Goal: Task Accomplishment & Management: Use online tool/utility

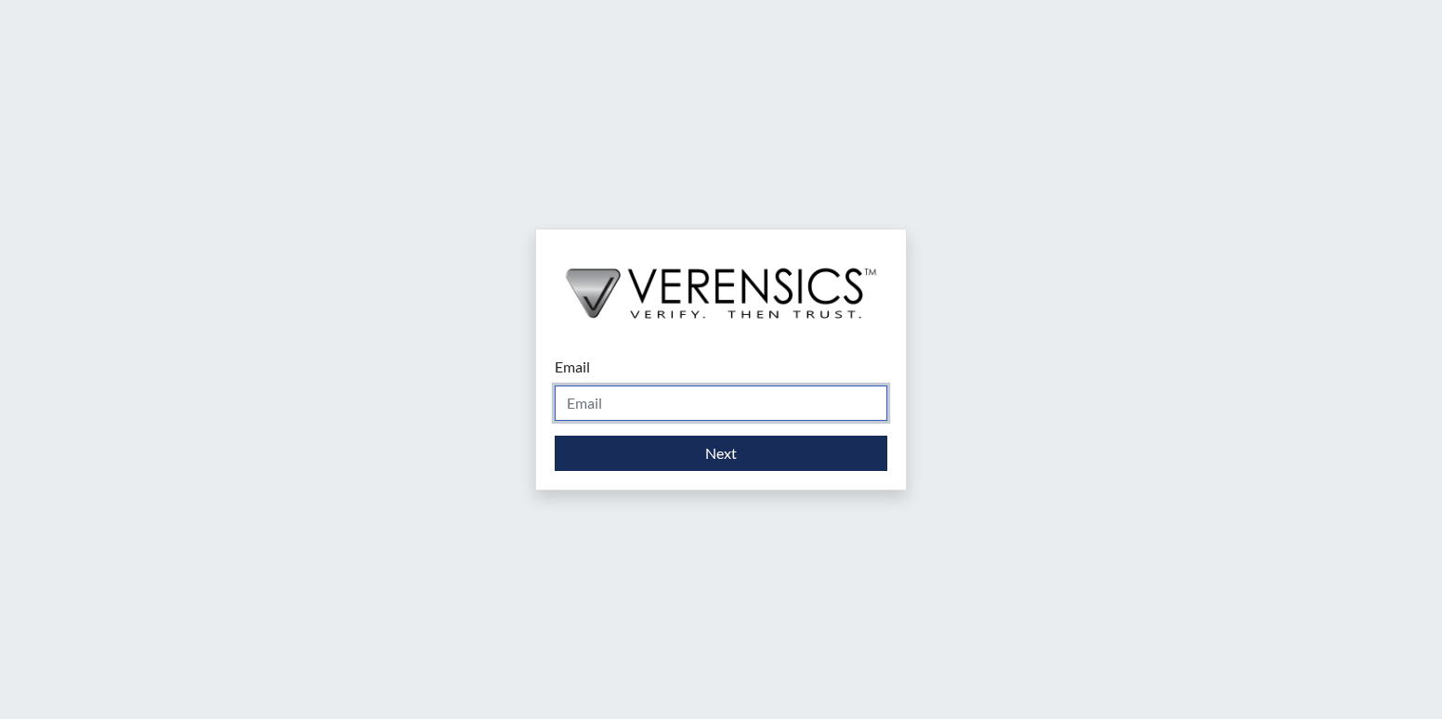
click at [634, 393] on input "Email" at bounding box center [720, 402] width 333 height 35
type input "[PERSON_NAME][EMAIL_ADDRESS][PERSON_NAME][DOMAIN_NAME]"
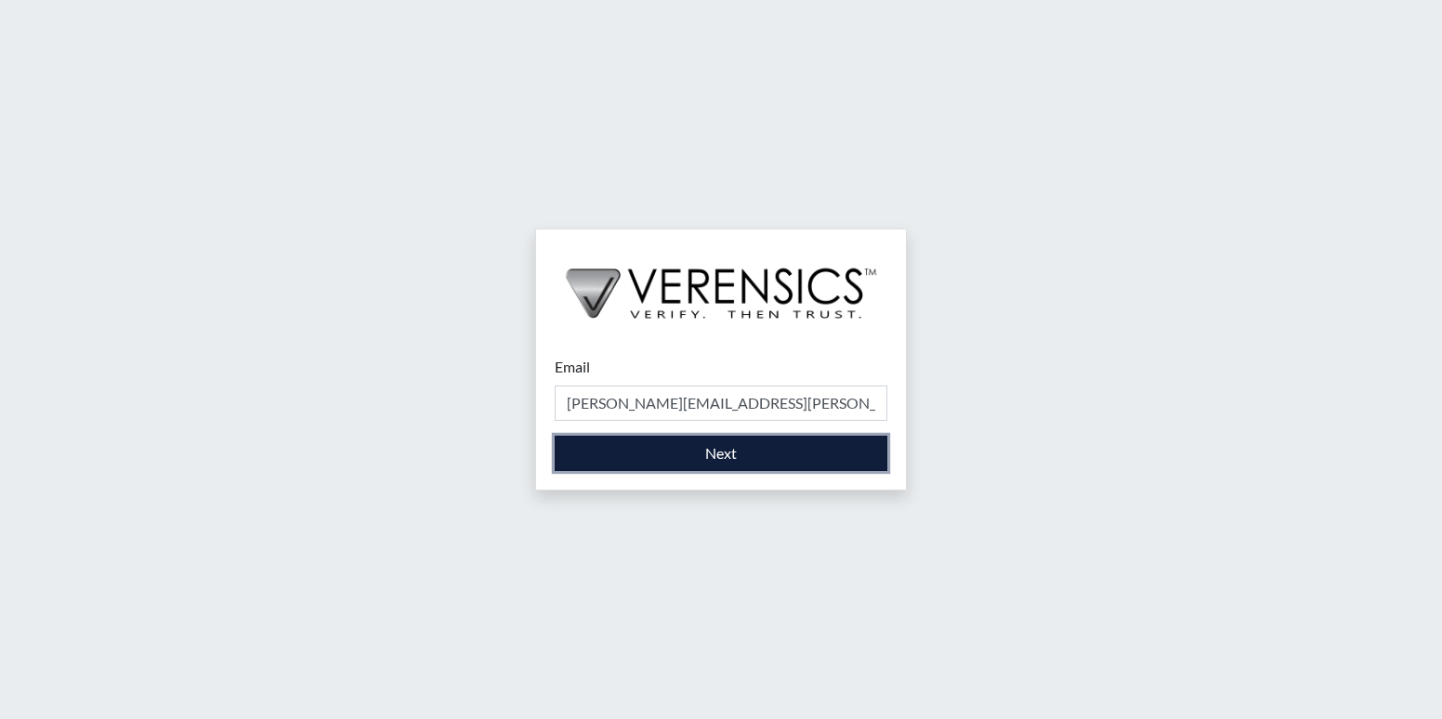
click at [686, 468] on button "Next" at bounding box center [720, 453] width 333 height 35
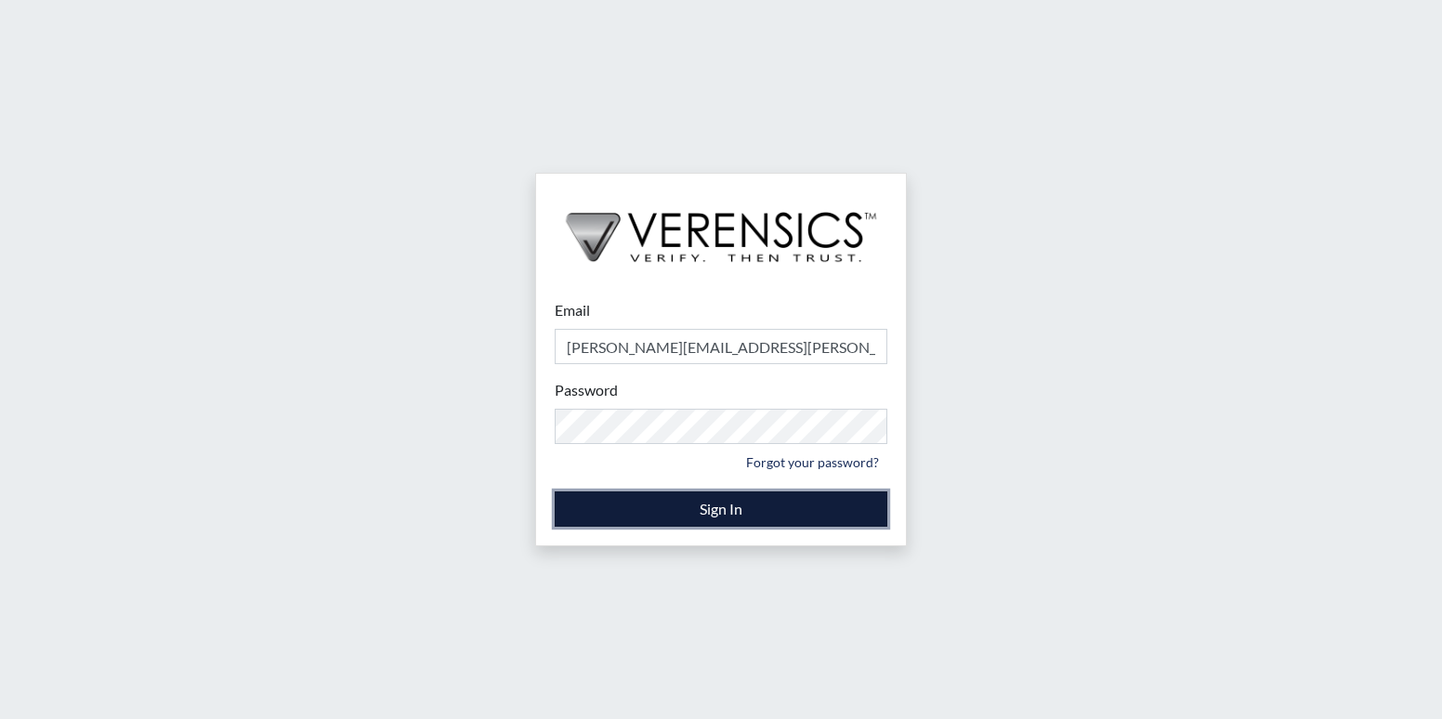
click at [689, 507] on button "Sign In" at bounding box center [720, 508] width 333 height 35
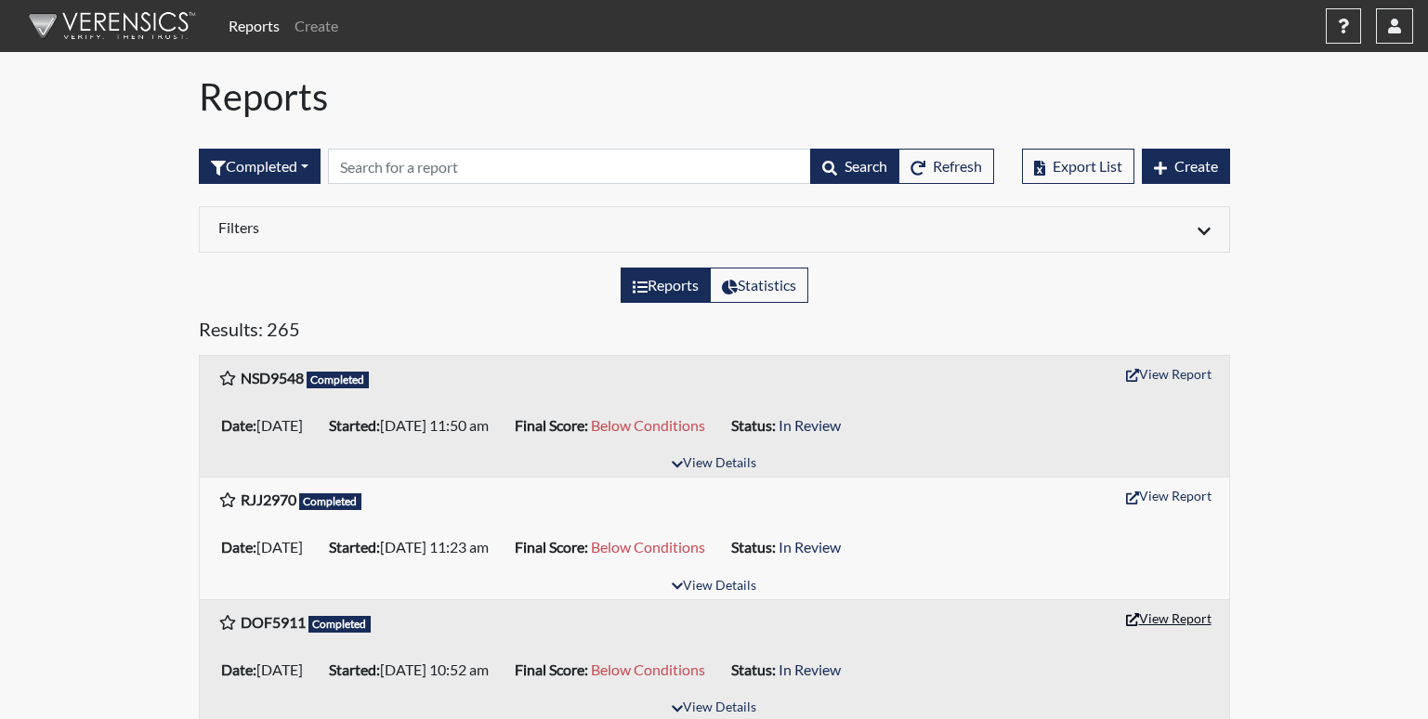
click at [1173, 619] on button "View Report" at bounding box center [1168, 618] width 102 height 29
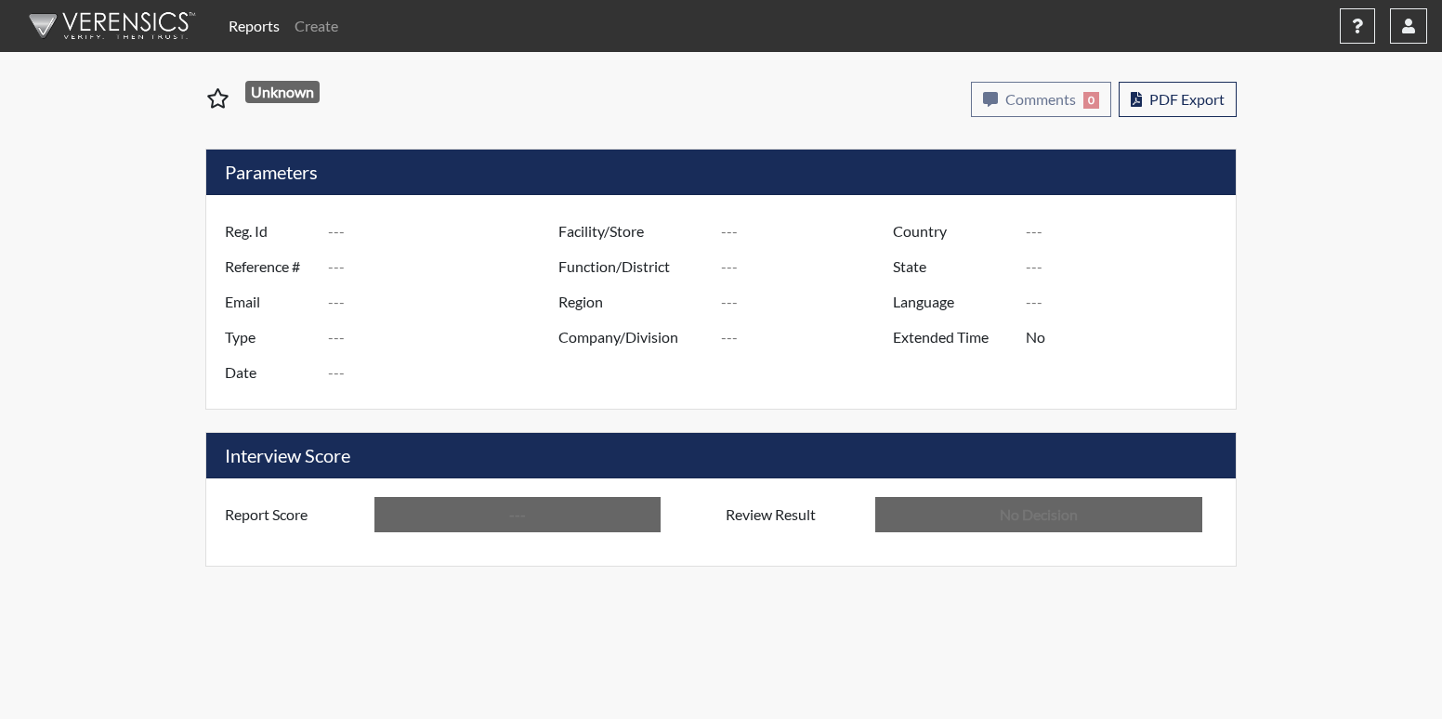
type input "DOF5911"
type input "51074"
type input "---"
type input "Corrections Pre-Employment"
type input "[DATE]"
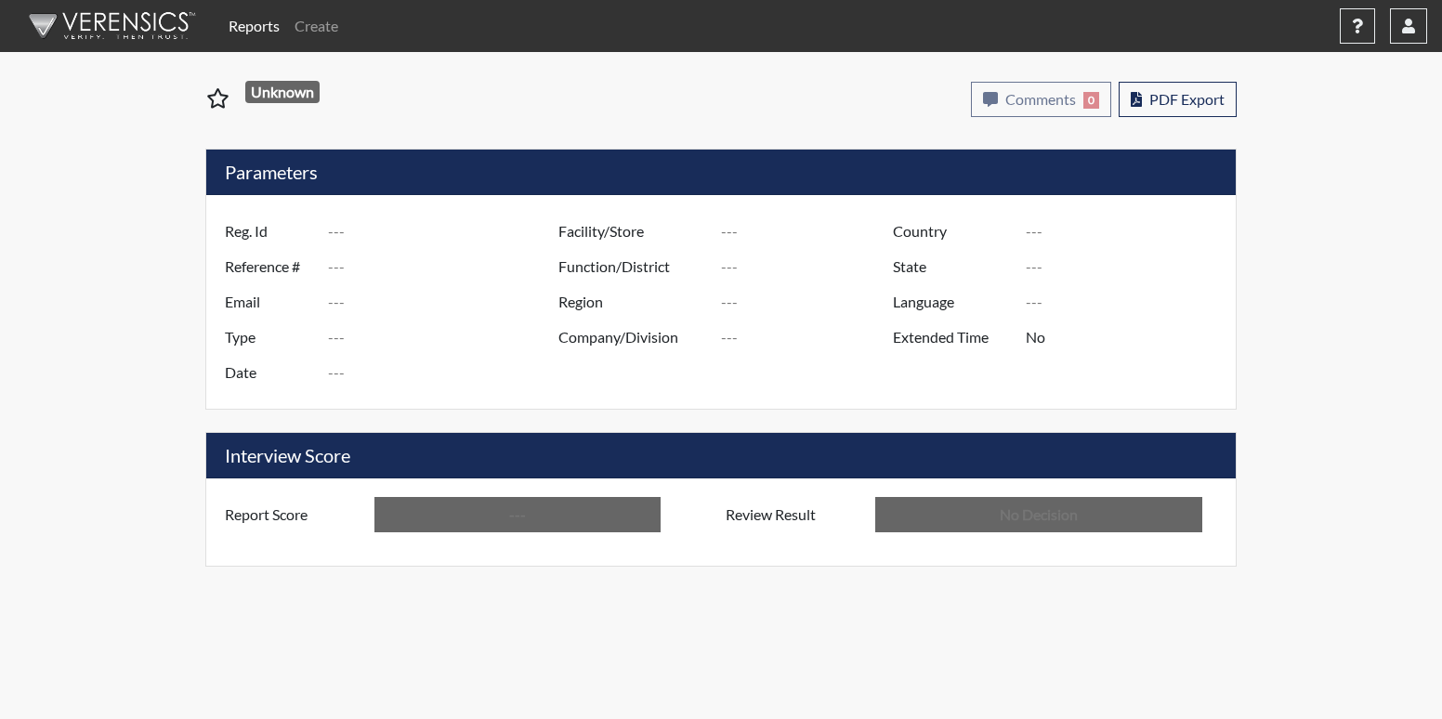
type input "[PERSON_NAME]"
type input "[GEOGRAPHIC_DATA]"
type input "[US_STATE]"
type input "English"
type input "Below Conditions"
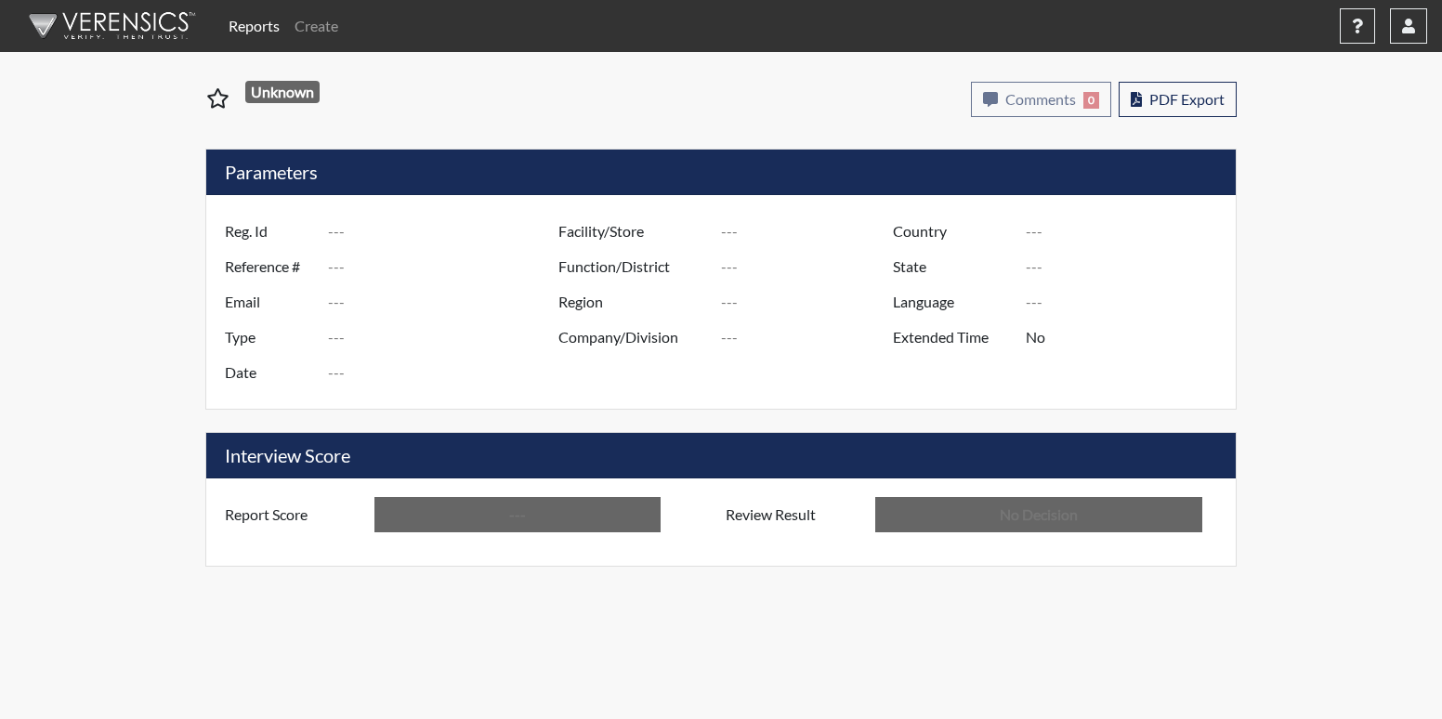
type input "In Review"
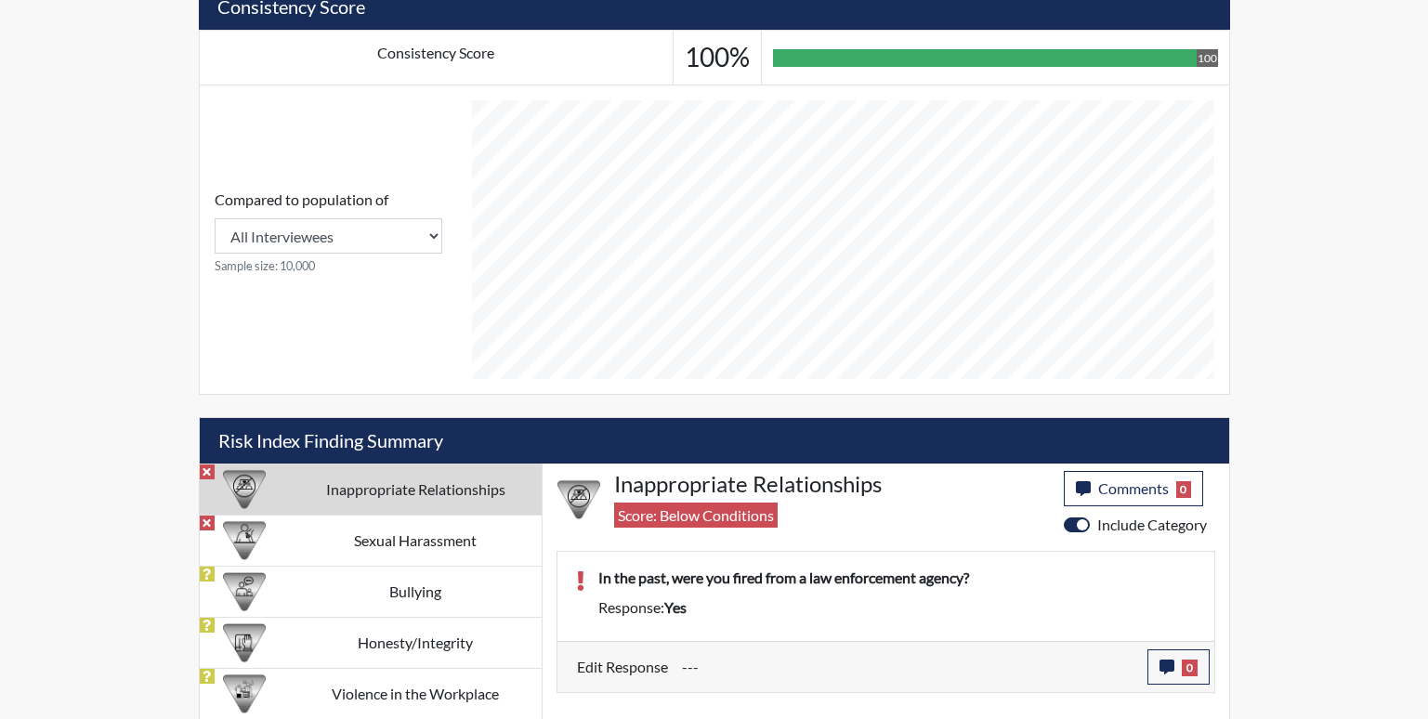
scroll to position [709, 0]
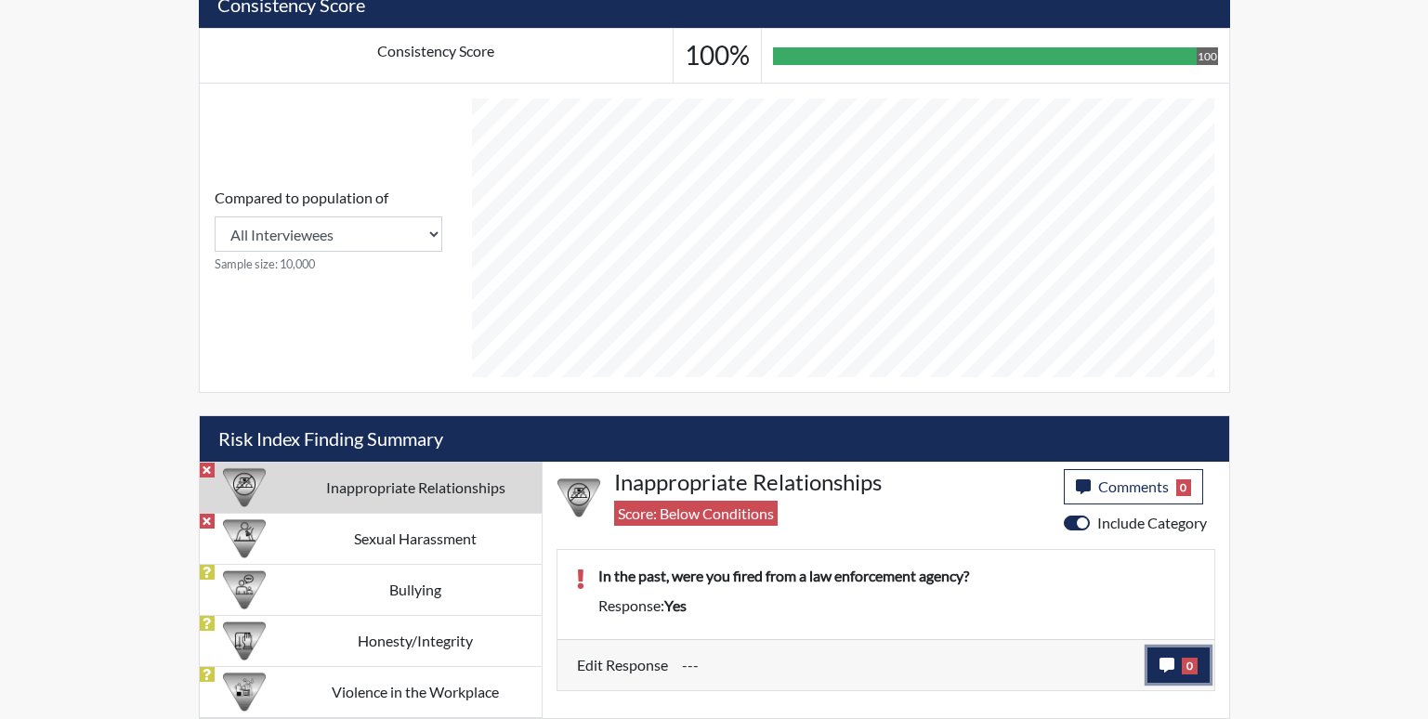
click at [1195, 672] on span "0" at bounding box center [1189, 666] width 16 height 17
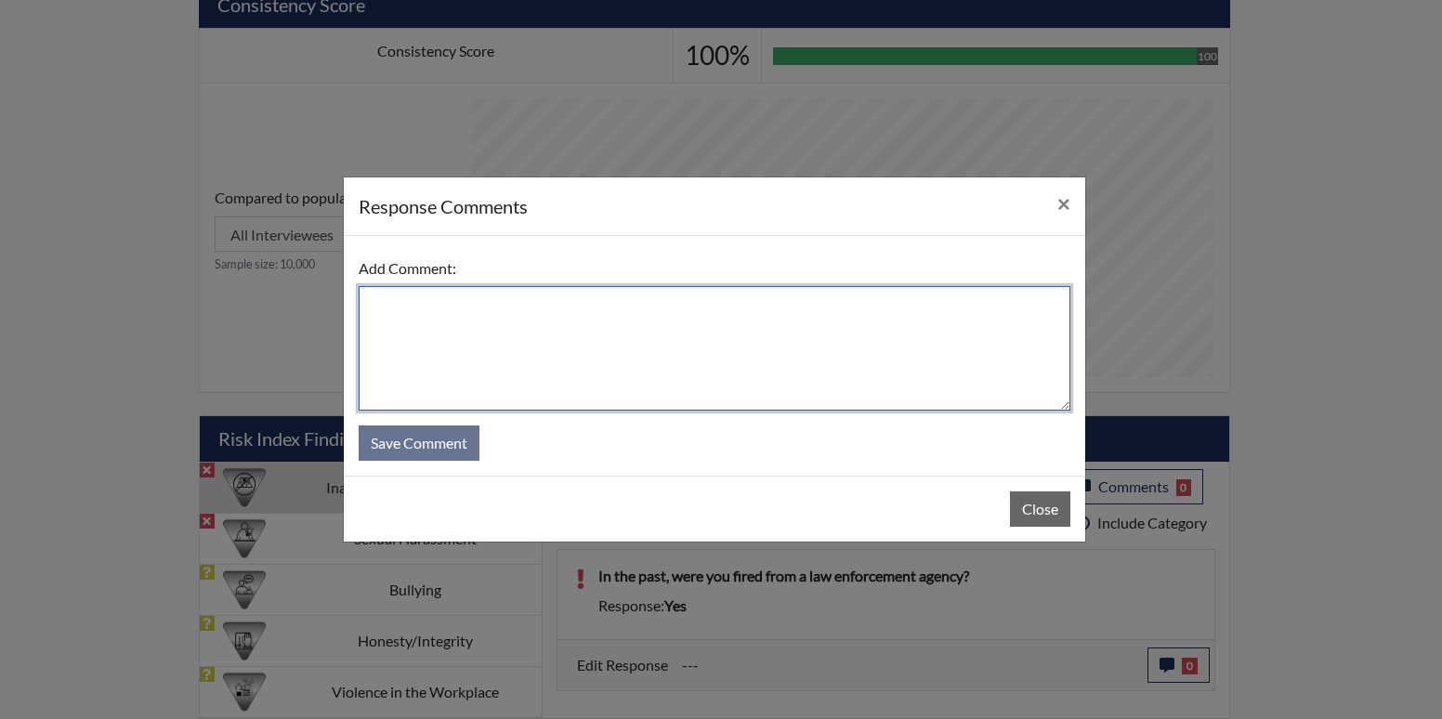
click at [468, 340] on textarea at bounding box center [714, 348] width 711 height 124
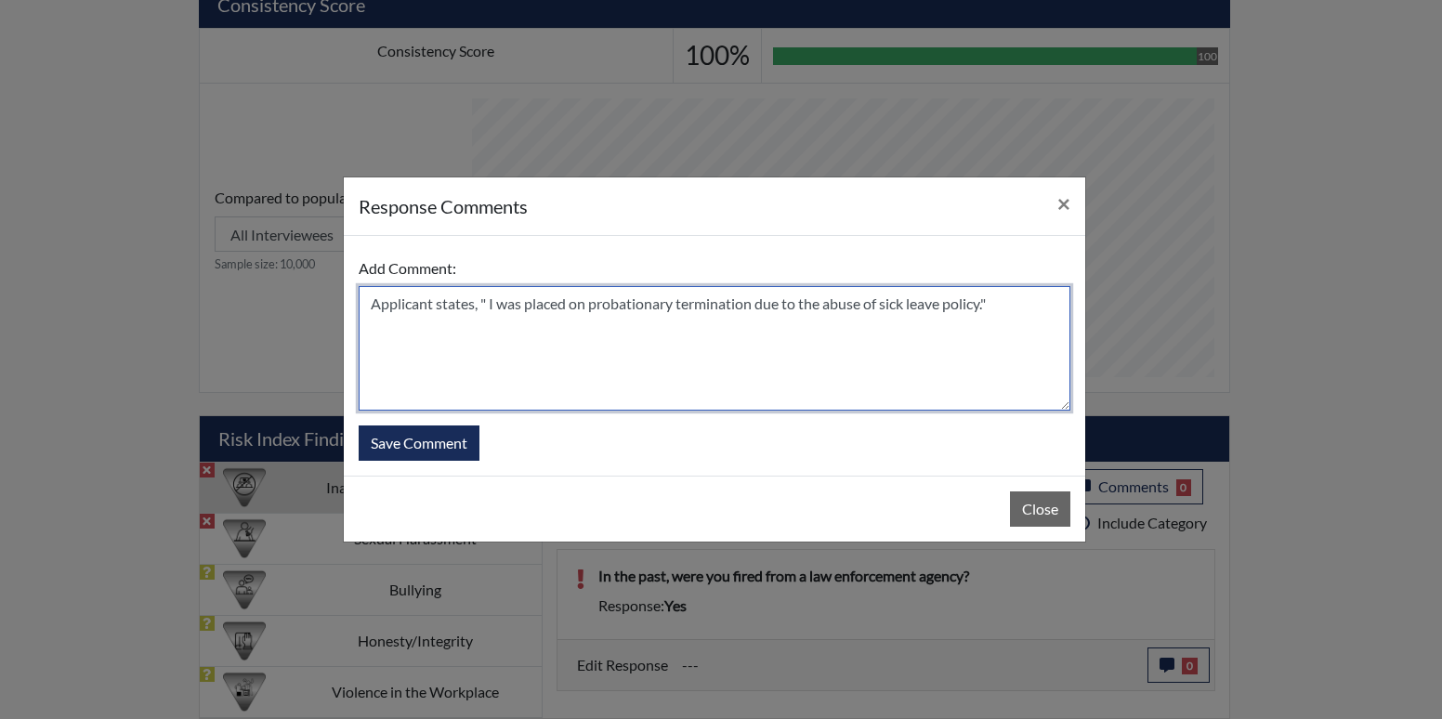
click at [482, 297] on textarea "Applicant states, " I was placed on probationary termination due to the abuse o…" at bounding box center [714, 348] width 711 height 124
click at [486, 298] on textarea "Applicant states, " I was placed on probationary termination due to the abuse o…" at bounding box center [714, 348] width 711 height 124
click at [1038, 314] on textarea "Applicant states, "Yes. I was placed on probationary termination due to the abu…" at bounding box center [714, 348] width 711 height 124
type textarea "Applicant states, "Yes. I was placed on probationary termination due to the abu…"
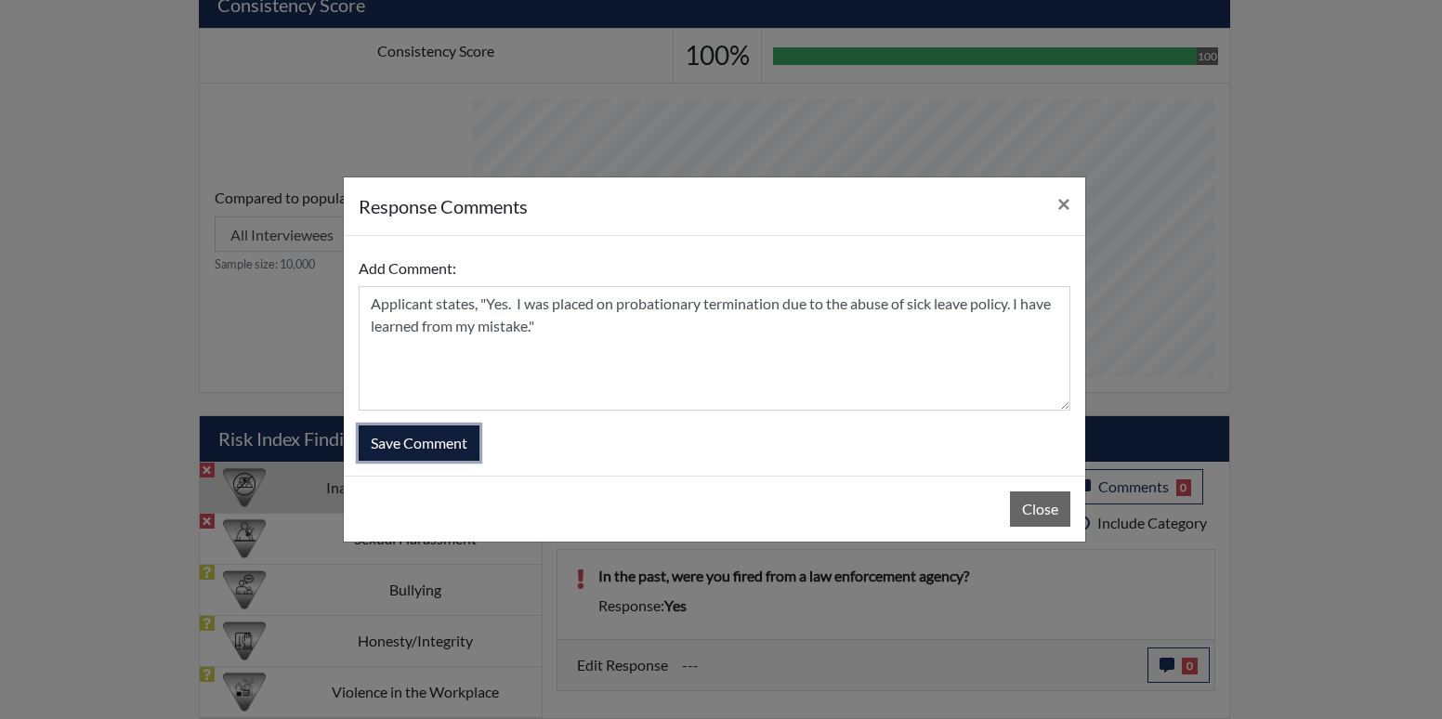
click at [416, 449] on button "Save Comment" at bounding box center [419, 442] width 121 height 35
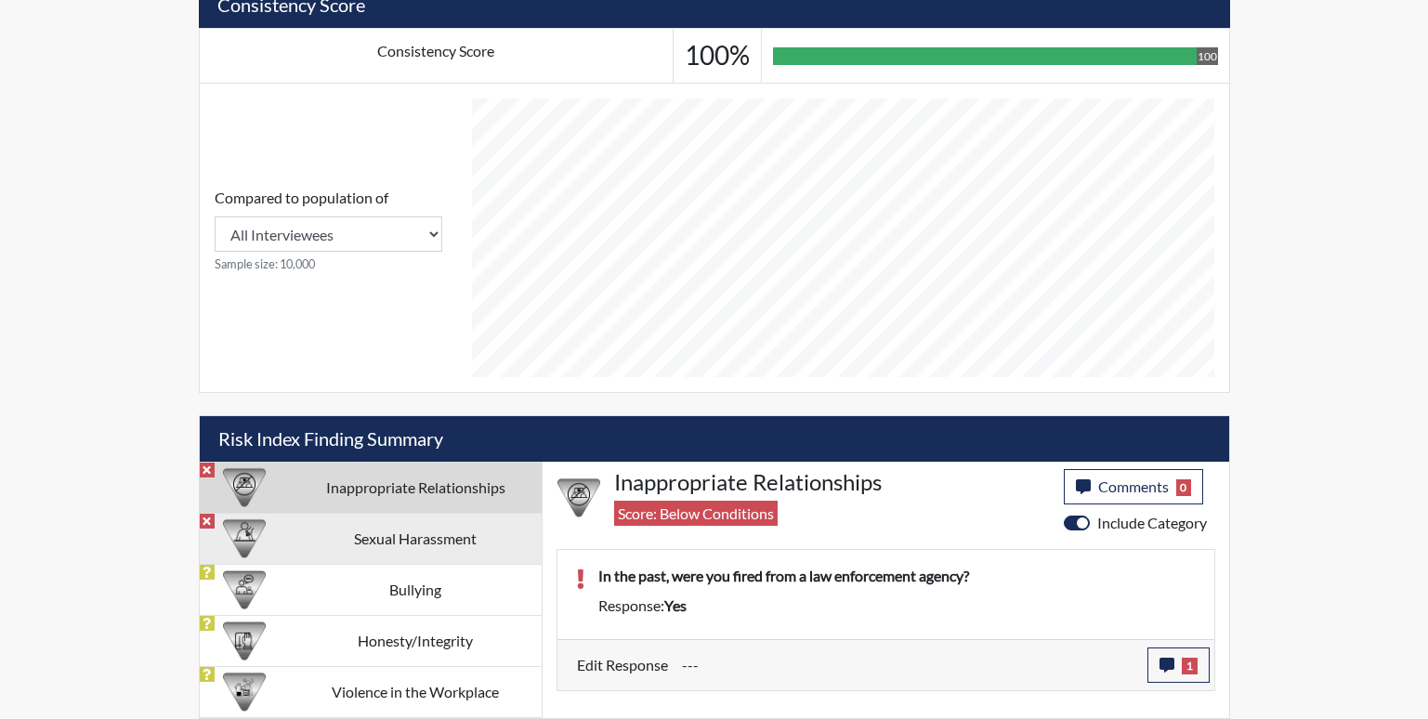
click at [411, 532] on td "Sexual Harassment" at bounding box center [416, 538] width 252 height 51
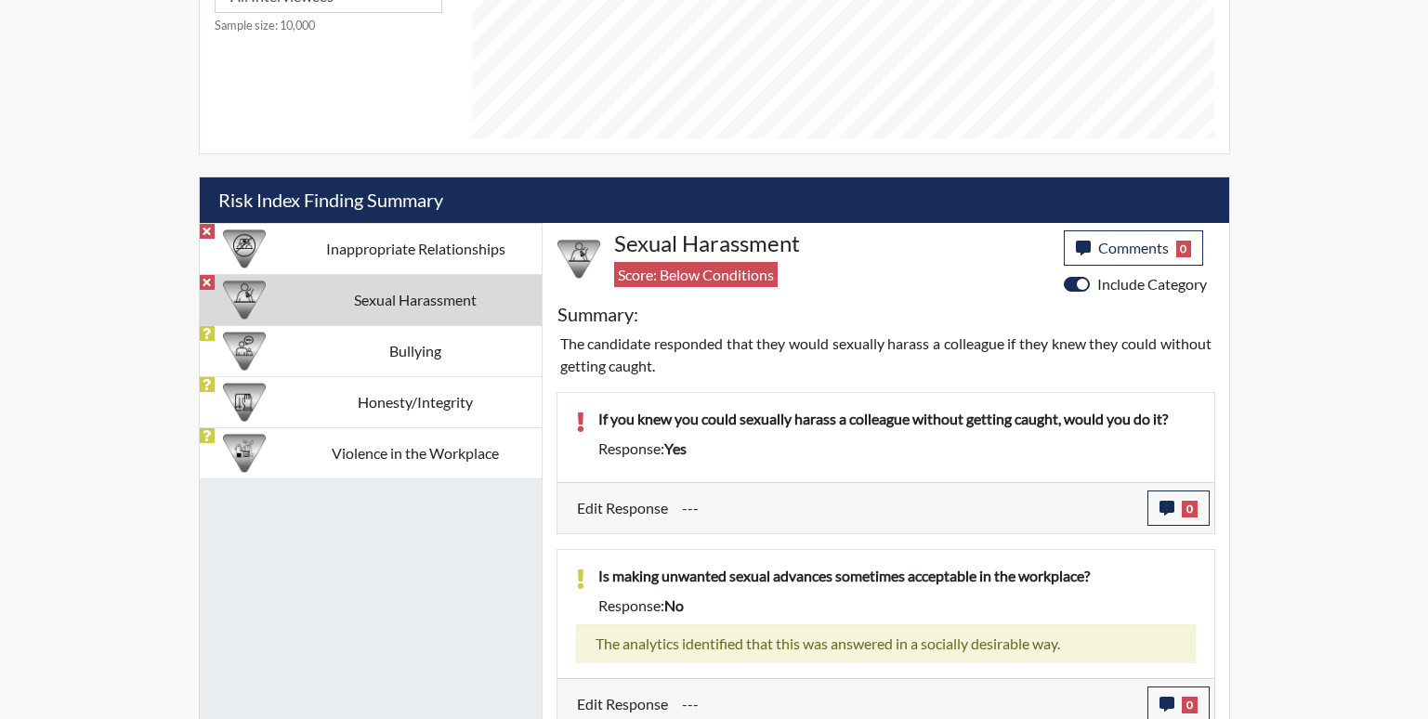
scroll to position [959, 0]
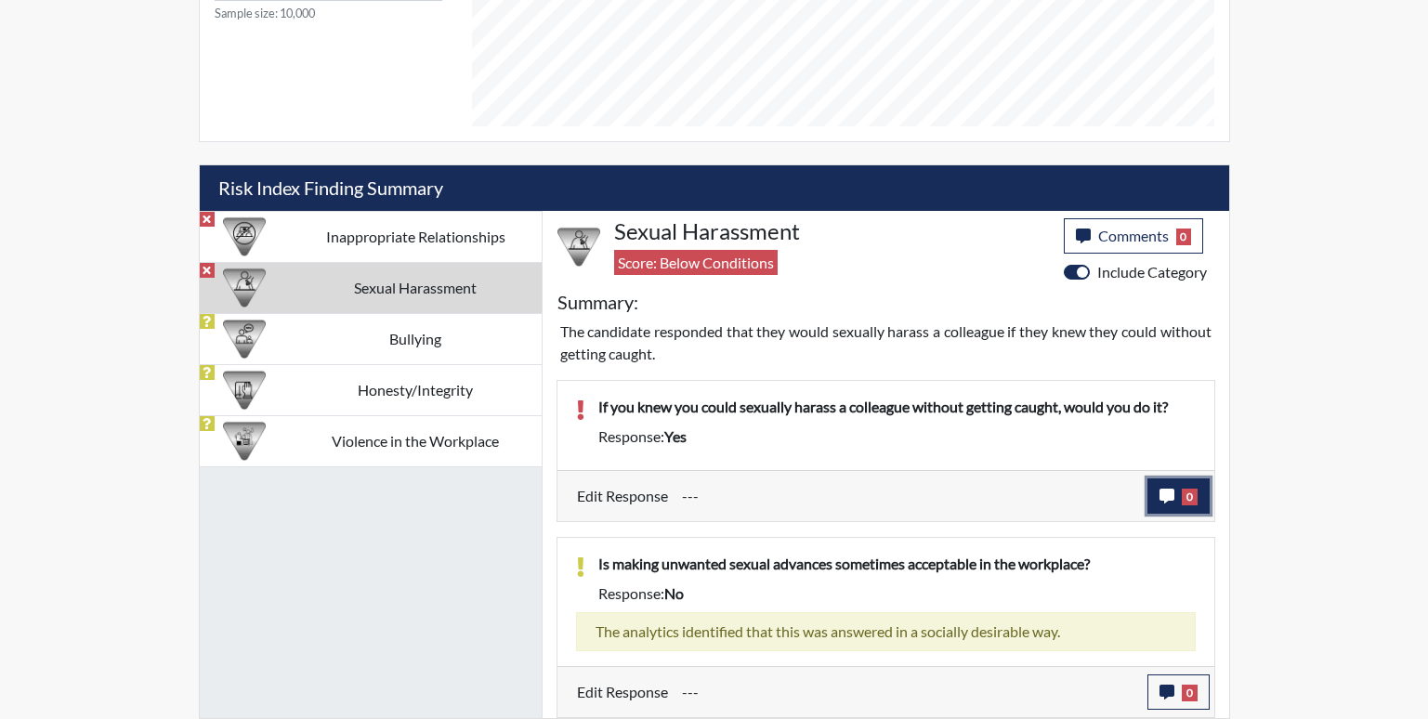
click at [1159, 489] on icon "button" at bounding box center [1166, 496] width 15 height 15
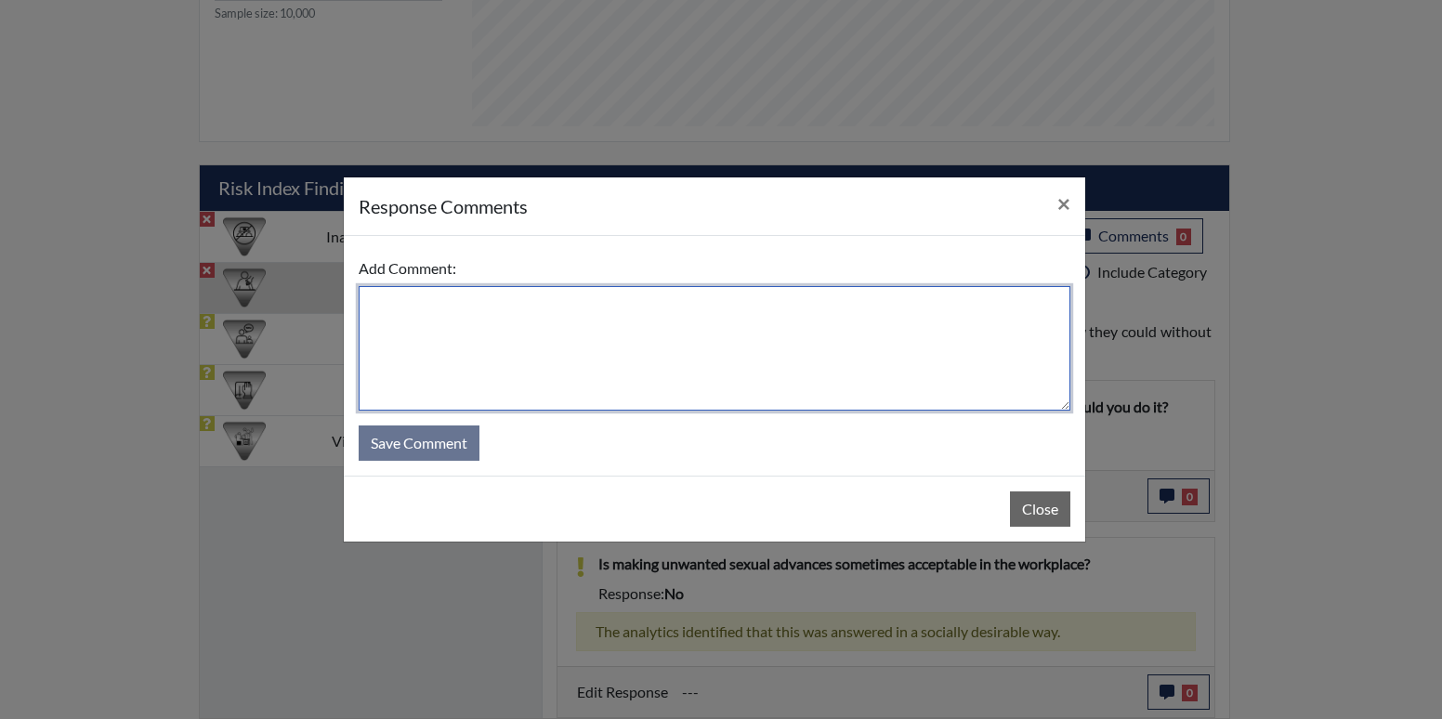
click at [476, 330] on textarea at bounding box center [714, 348] width 711 height 124
type textarea "Applicant states. "No. Sexual harassment is again the law and will not be toler…"
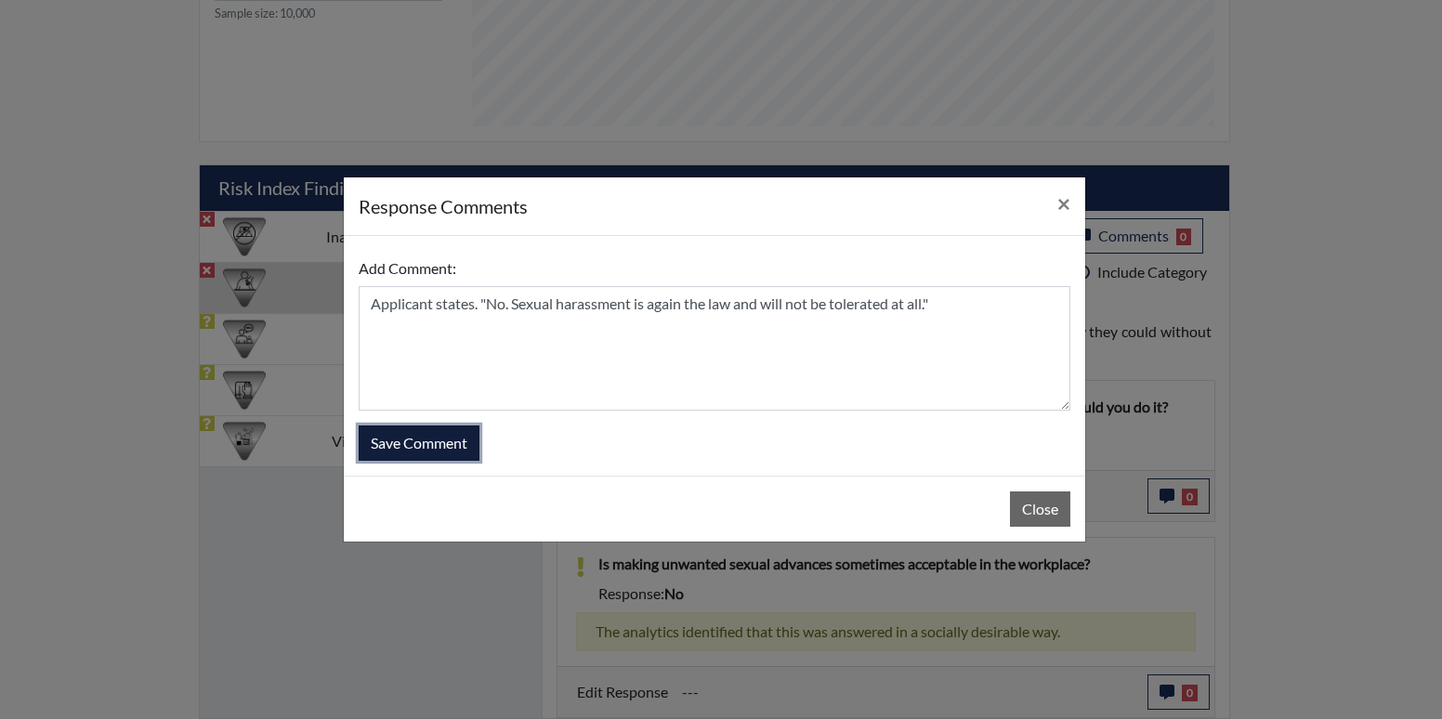
click at [439, 452] on button "Save Comment" at bounding box center [419, 442] width 121 height 35
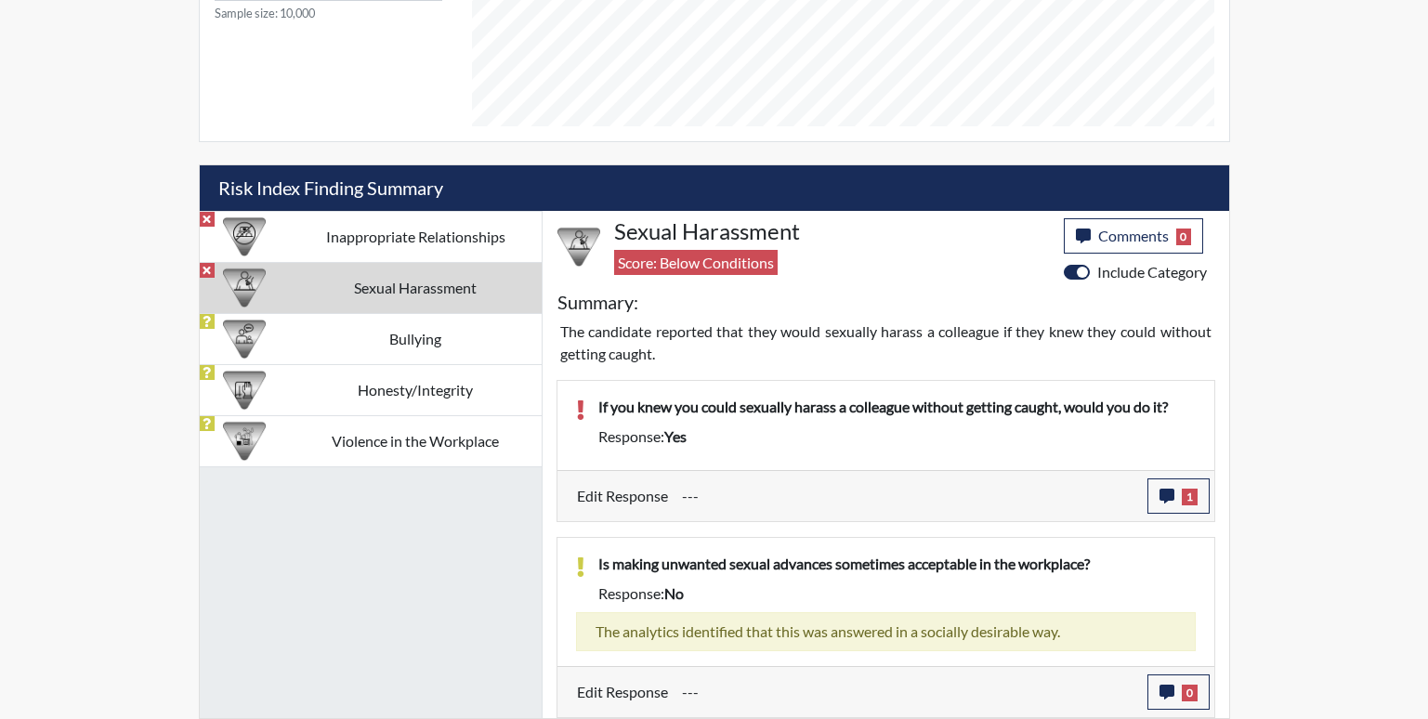
scroll to position [308, 772]
click at [427, 329] on td "Bullying" at bounding box center [416, 338] width 252 height 51
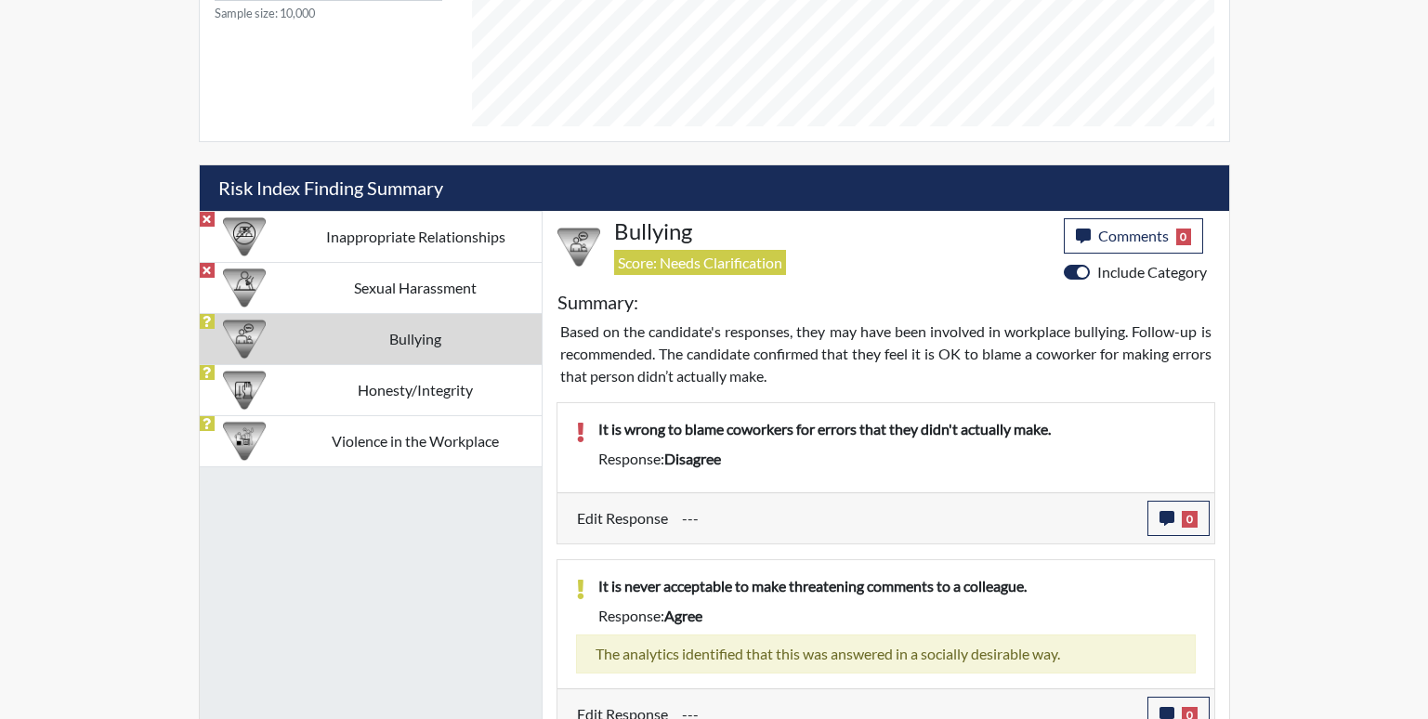
scroll to position [982, 0]
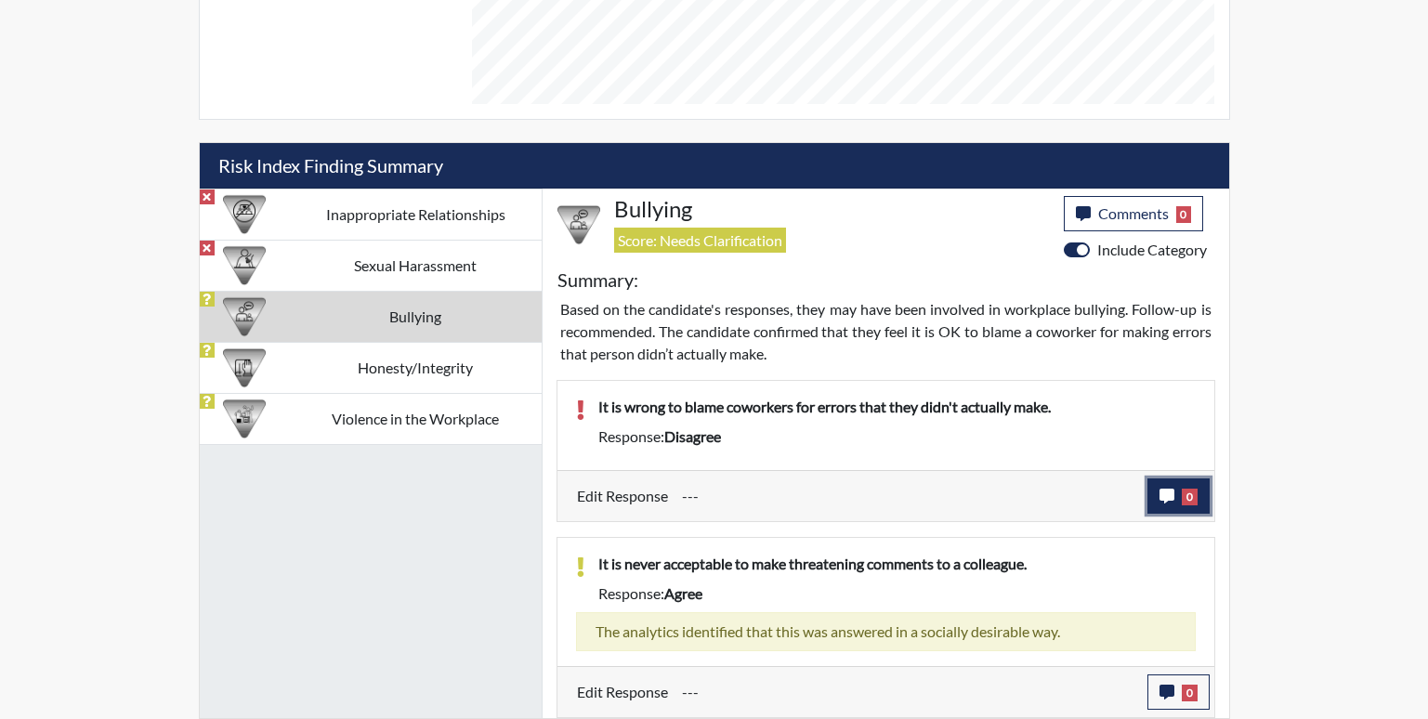
click at [1181, 487] on button "0" at bounding box center [1178, 495] width 62 height 35
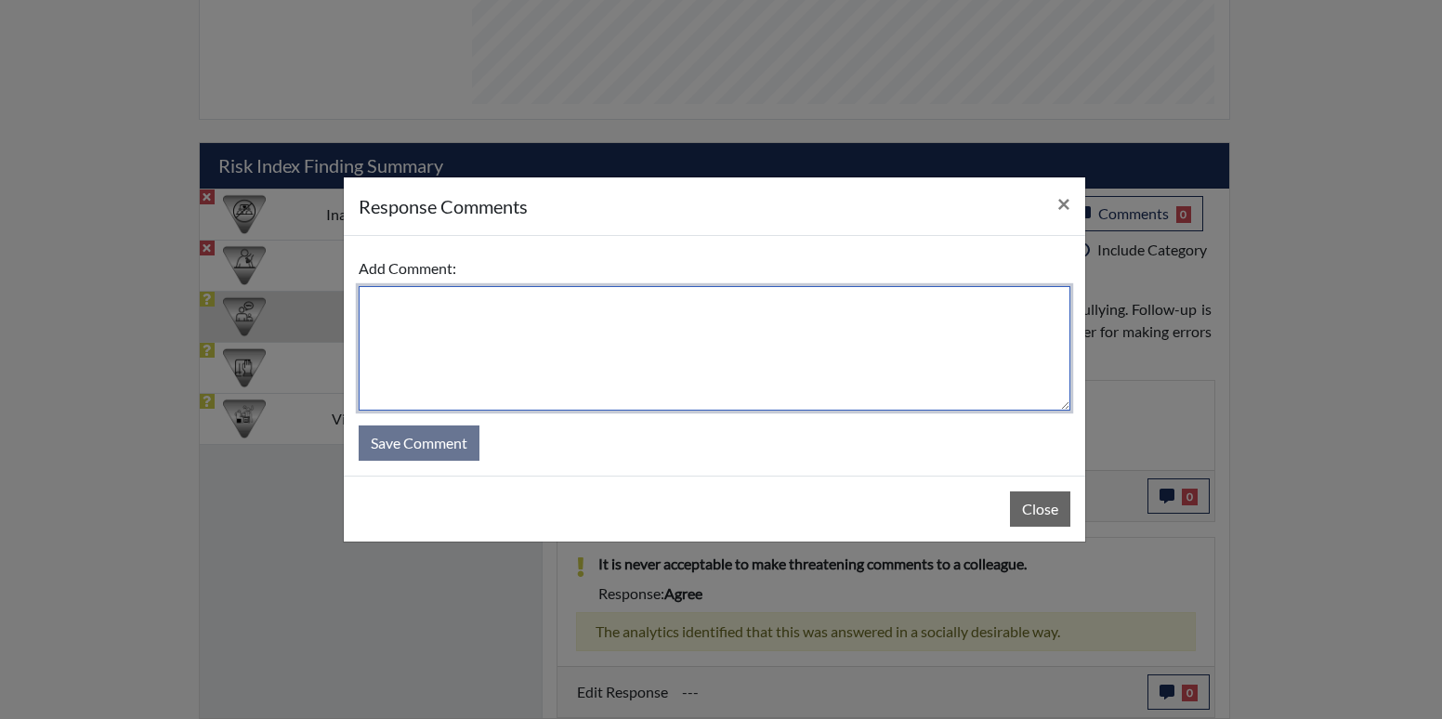
click at [657, 355] on textarea at bounding box center [714, 348] width 711 height 124
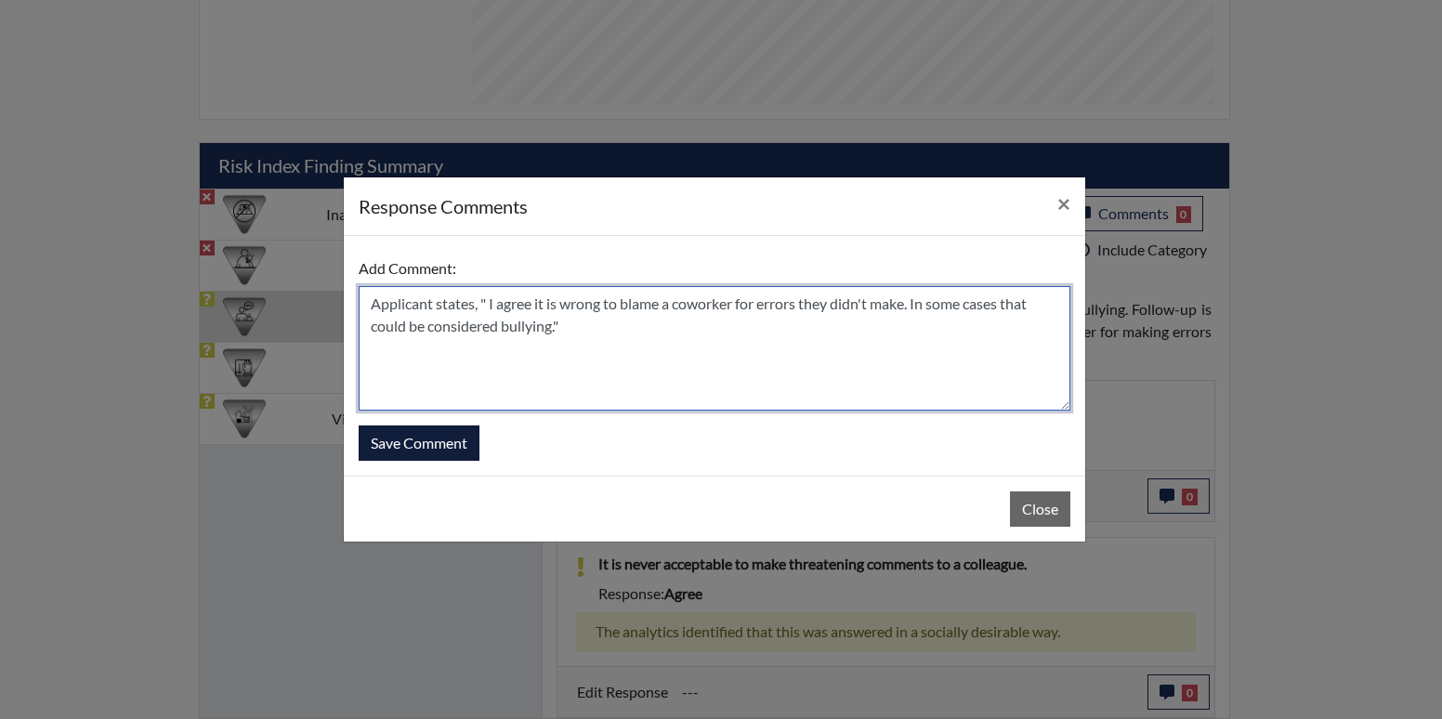
type textarea "Applicant states, " I agree it is wrong to blame a coworker for errors they did…"
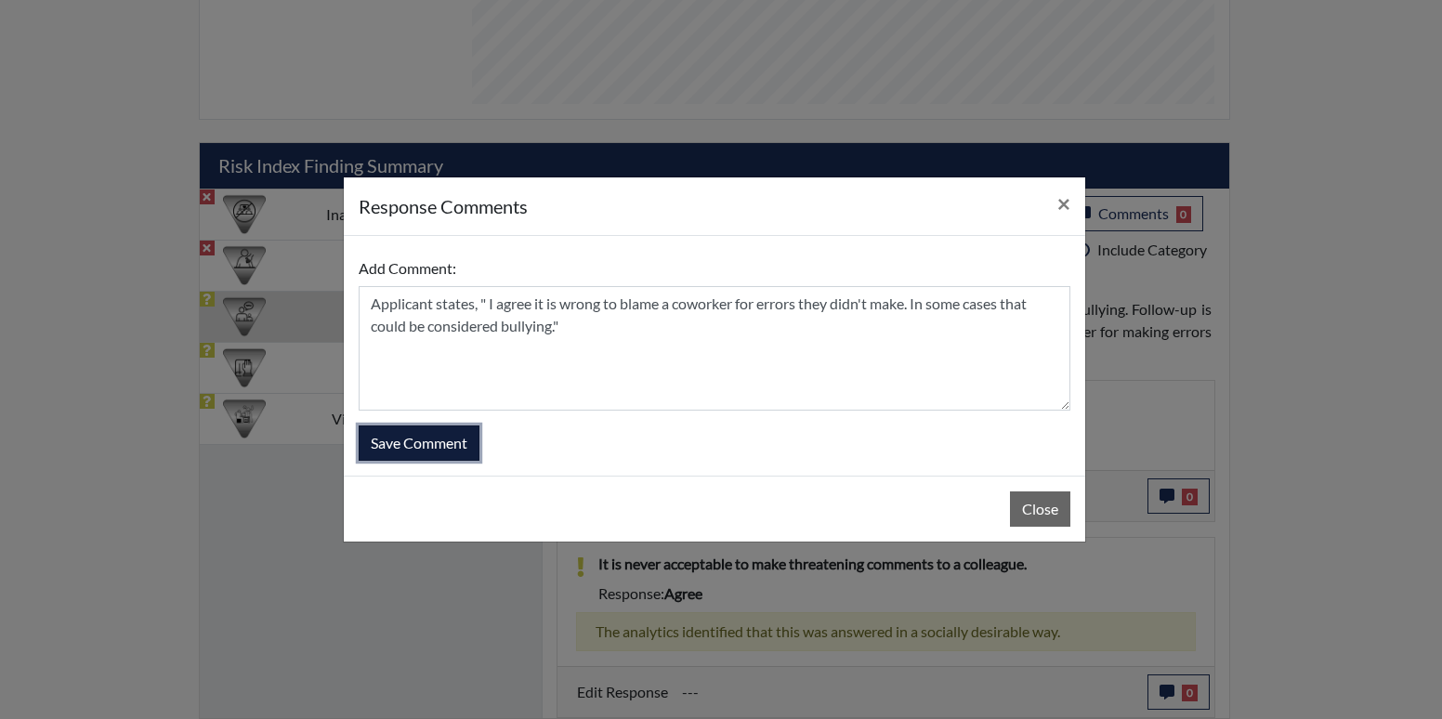
click at [411, 448] on button "Save Comment" at bounding box center [419, 442] width 121 height 35
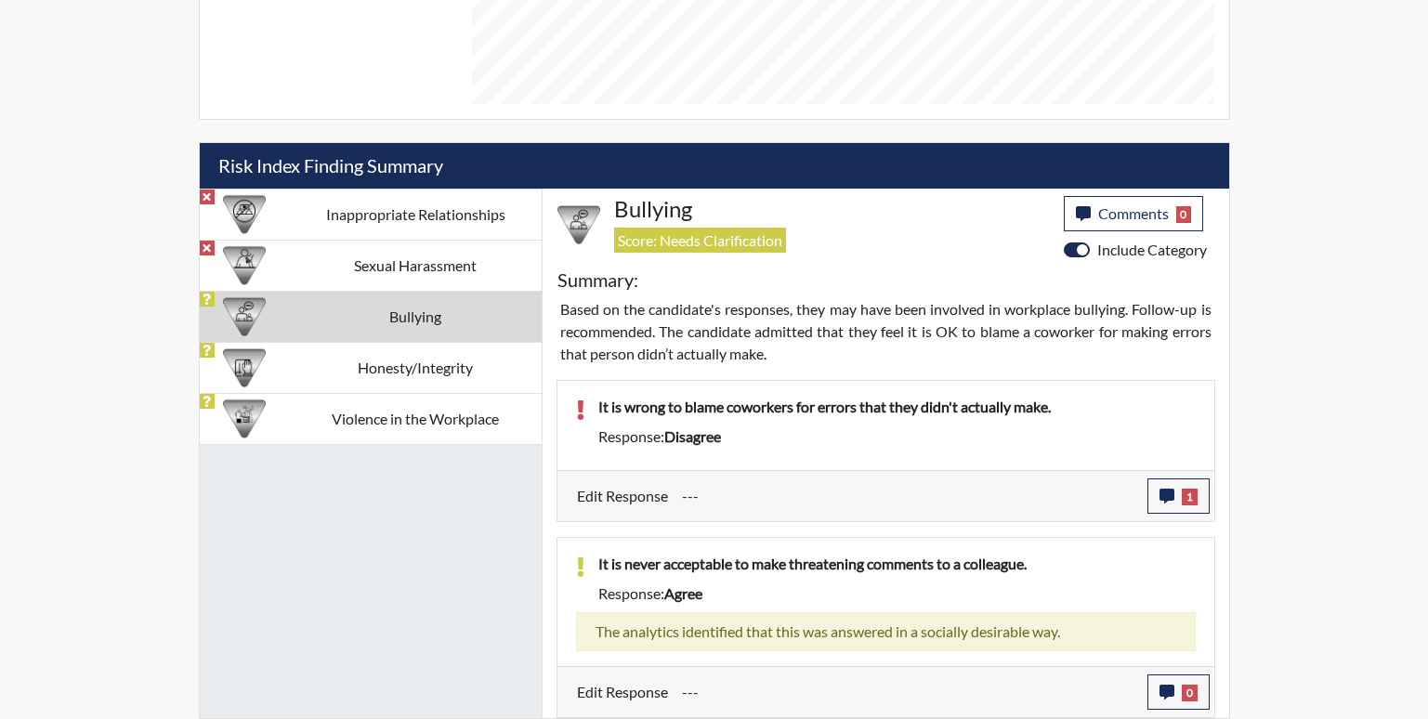
scroll to position [308, 772]
click at [452, 371] on td "Honesty/Integrity" at bounding box center [416, 367] width 252 height 51
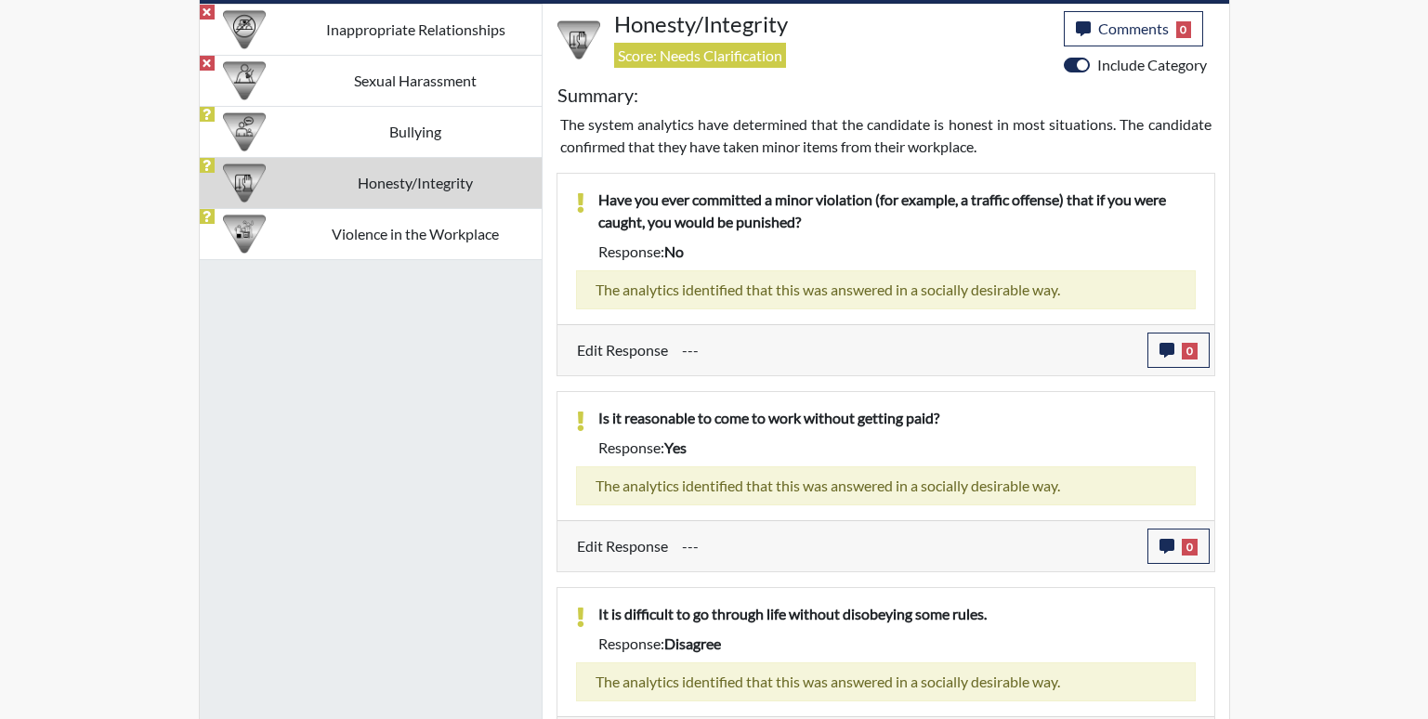
scroll to position [1374, 0]
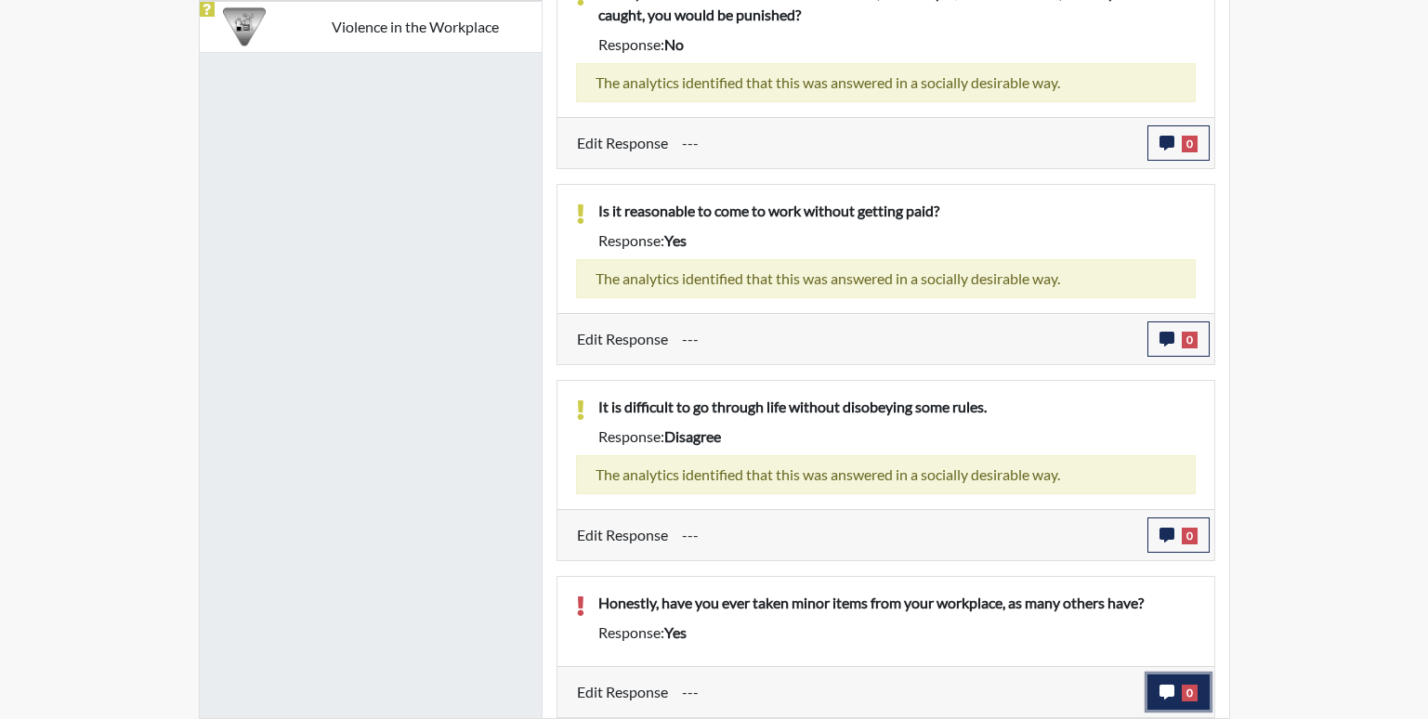
click at [1181, 693] on span "0" at bounding box center [1189, 693] width 16 height 17
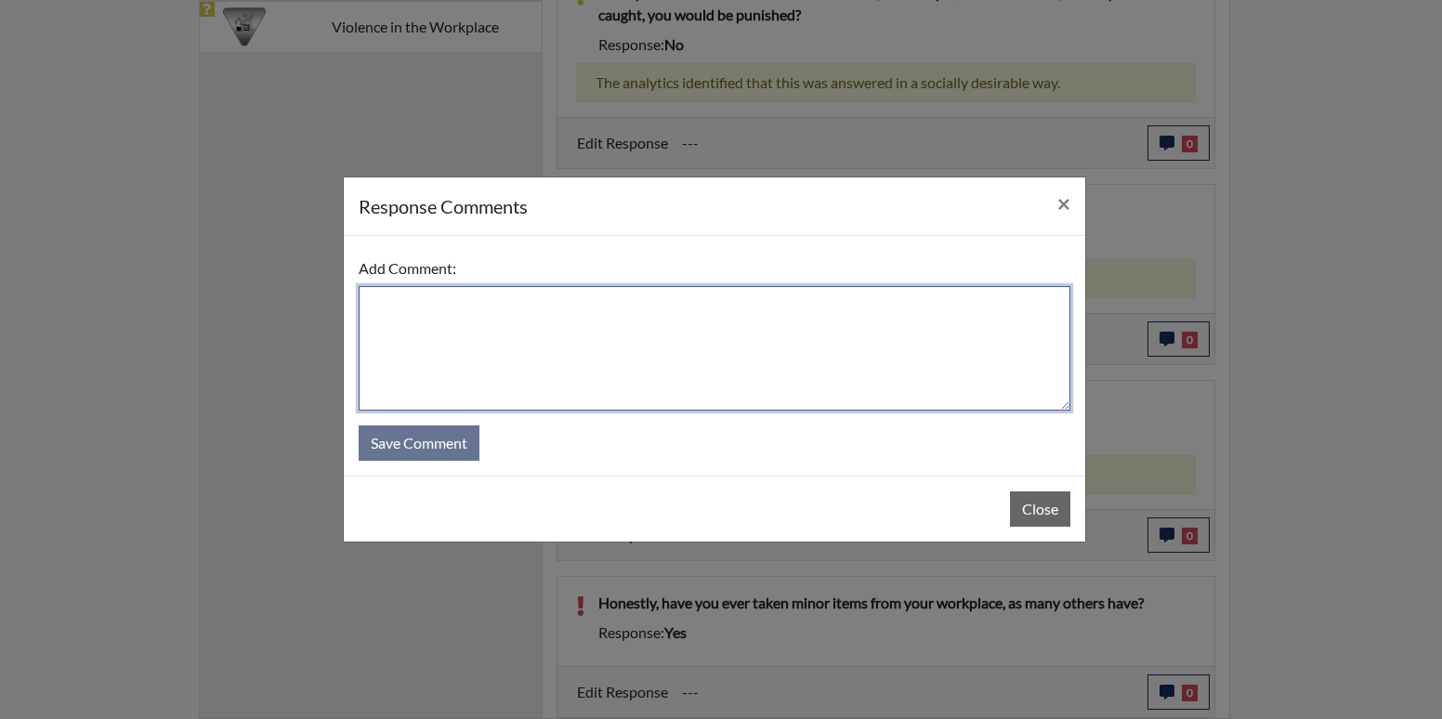
click at [518, 329] on textarea at bounding box center [714, 348] width 711 height 124
type textarea "Applicant stated, "No. that its considered stealing and against the law.""
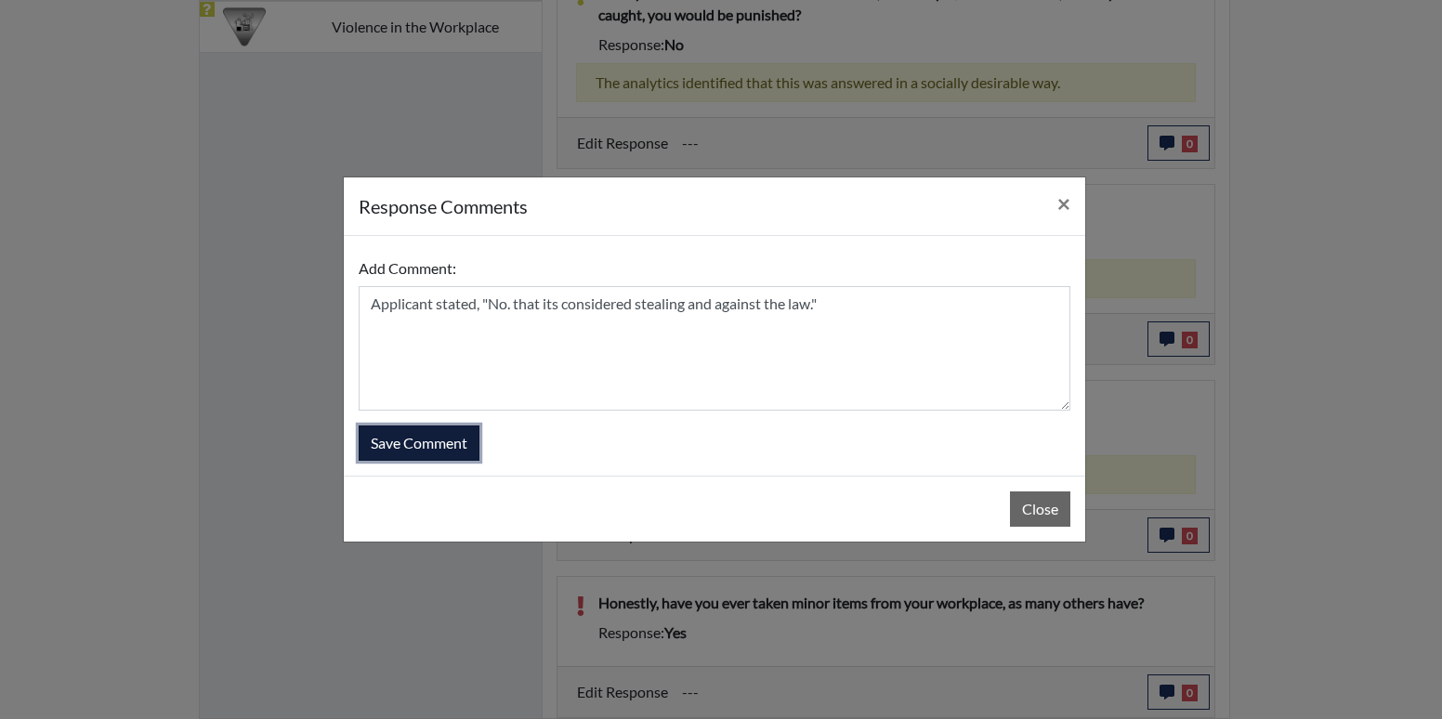
click at [466, 436] on button "Save Comment" at bounding box center [419, 442] width 121 height 35
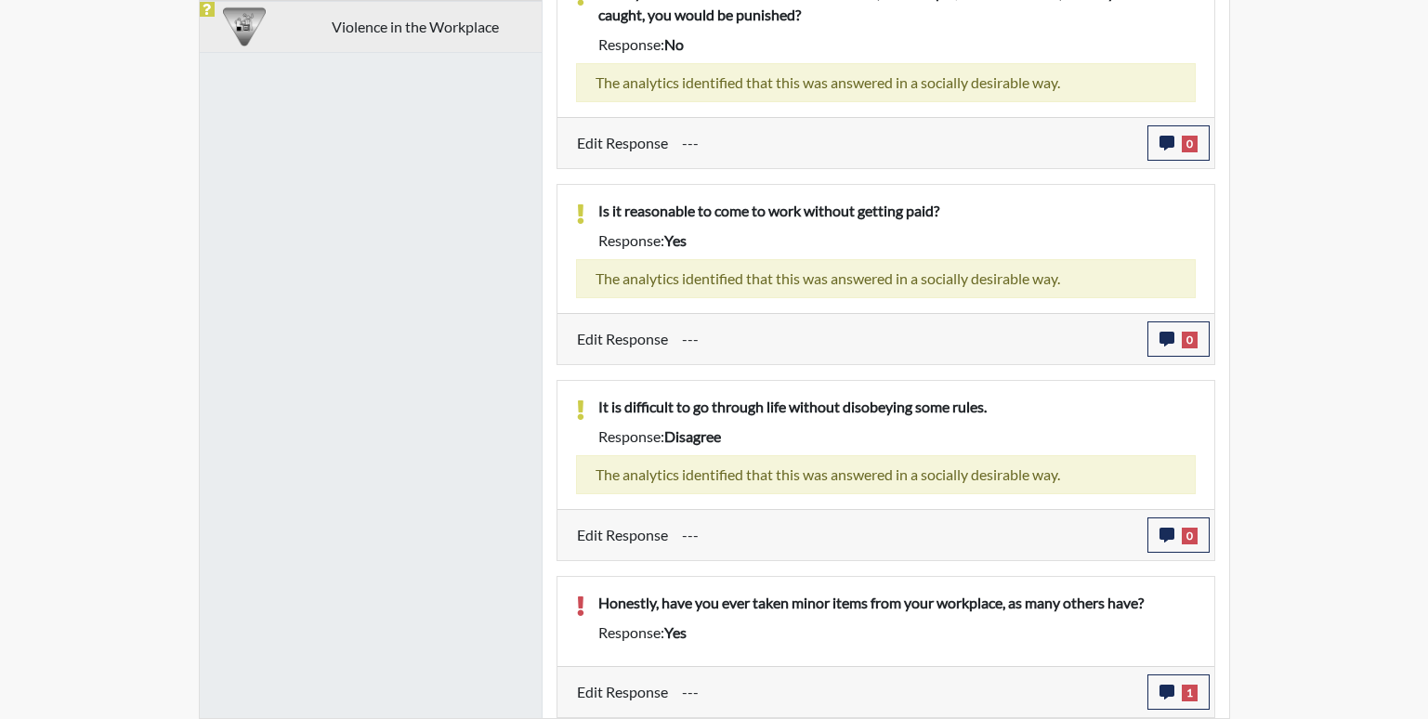
scroll to position [308, 772]
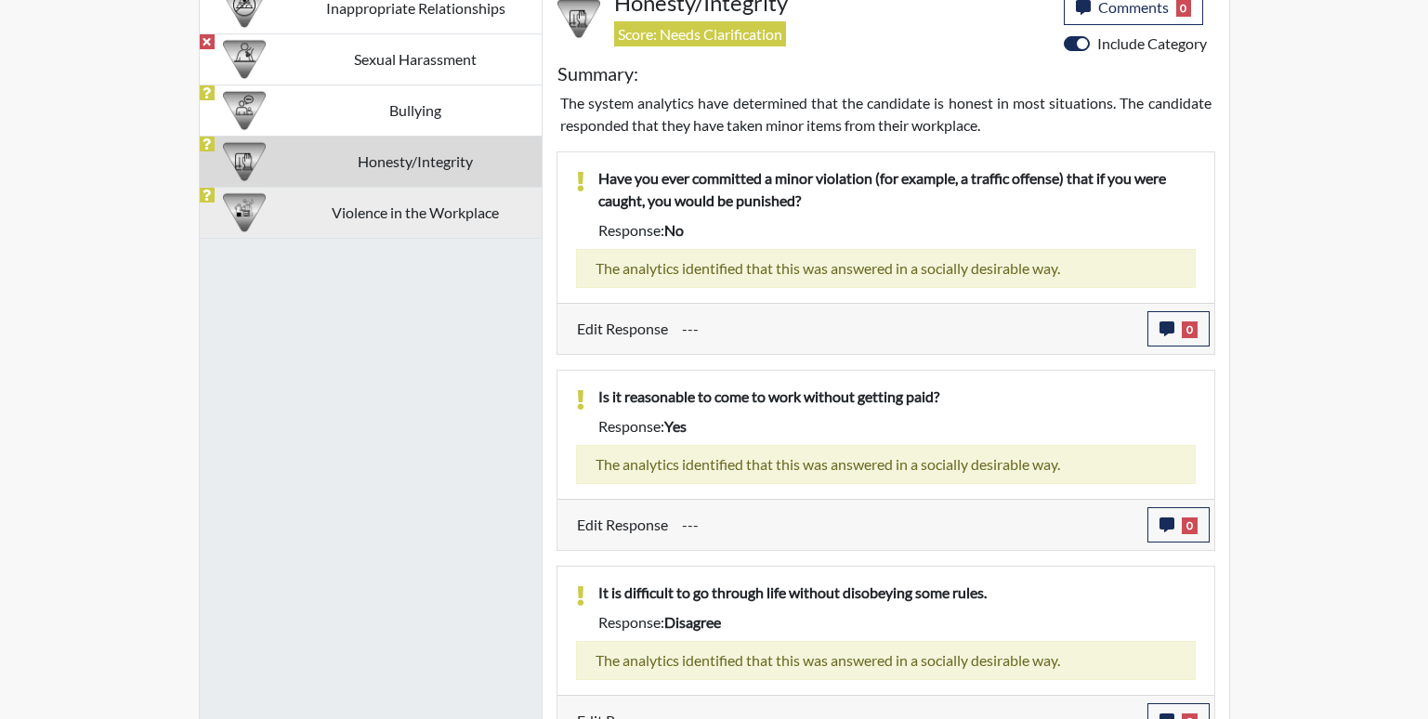
click at [358, 211] on td "Violence in the Workplace" at bounding box center [416, 212] width 252 height 51
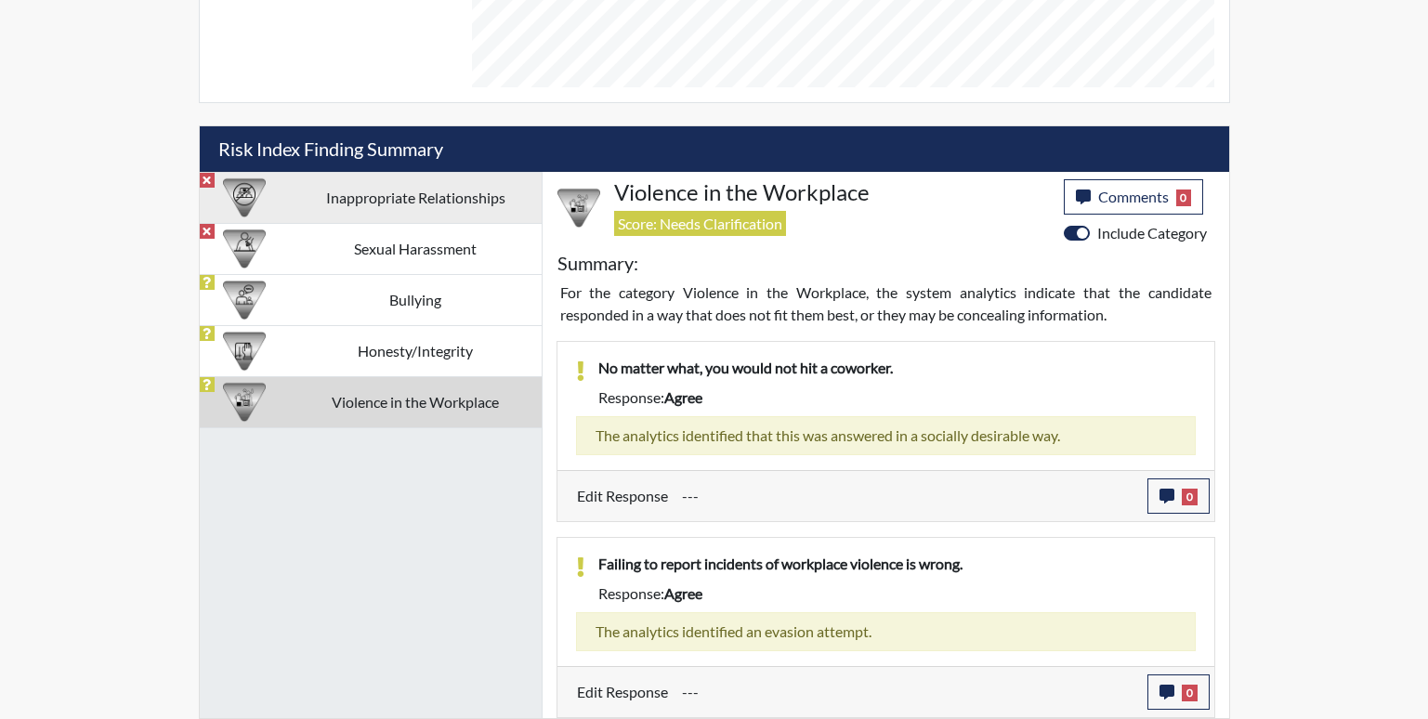
scroll to position [998, 0]
